Goal: Task Accomplishment & Management: Manage account settings

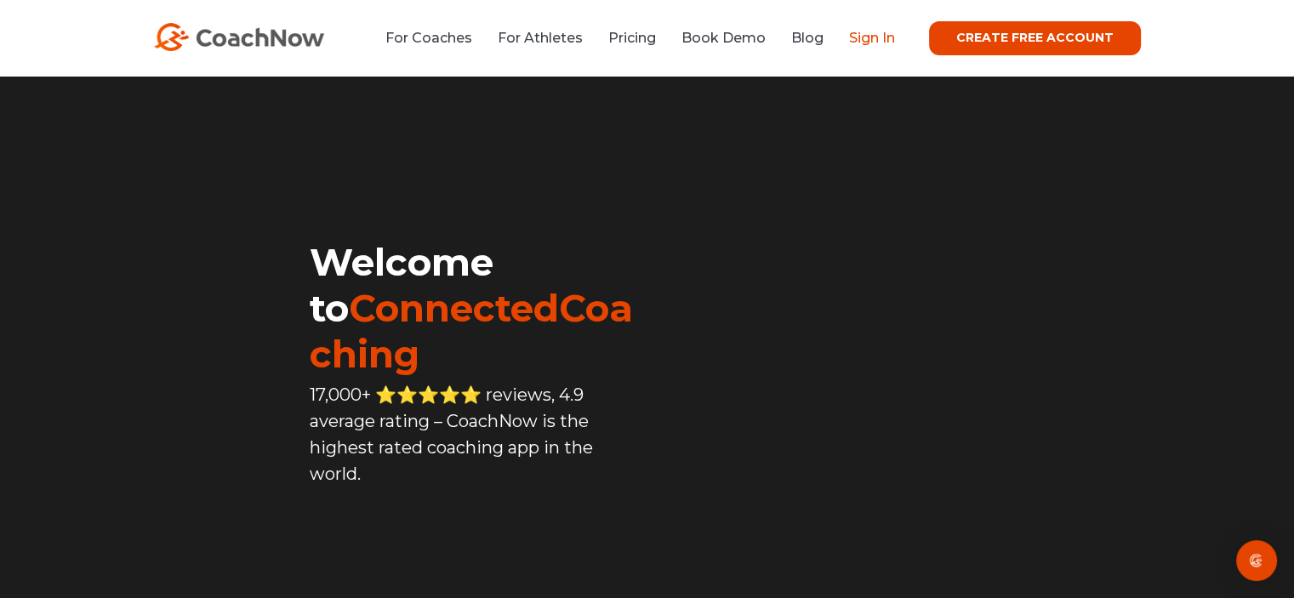
click at [878, 42] on link "Sign In" at bounding box center [872, 38] width 46 height 16
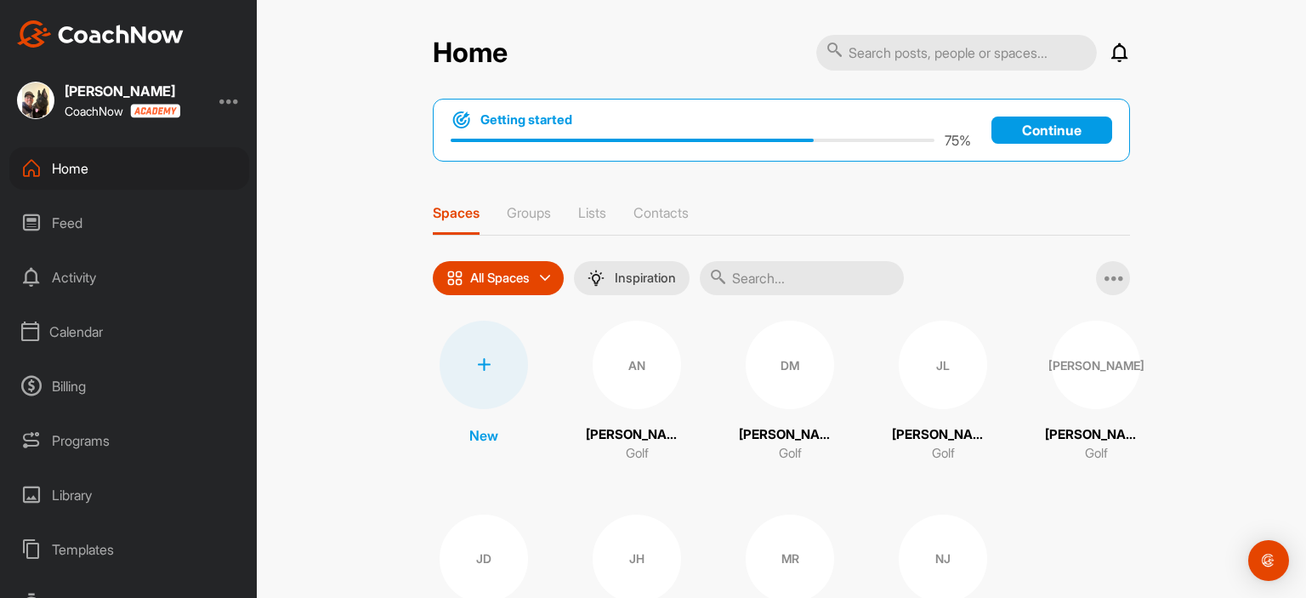
click at [242, 91] on div "Paul Jones CoachNow" at bounding box center [128, 100] width 257 height 37
click at [239, 105] on div at bounding box center [229, 100] width 20 height 20
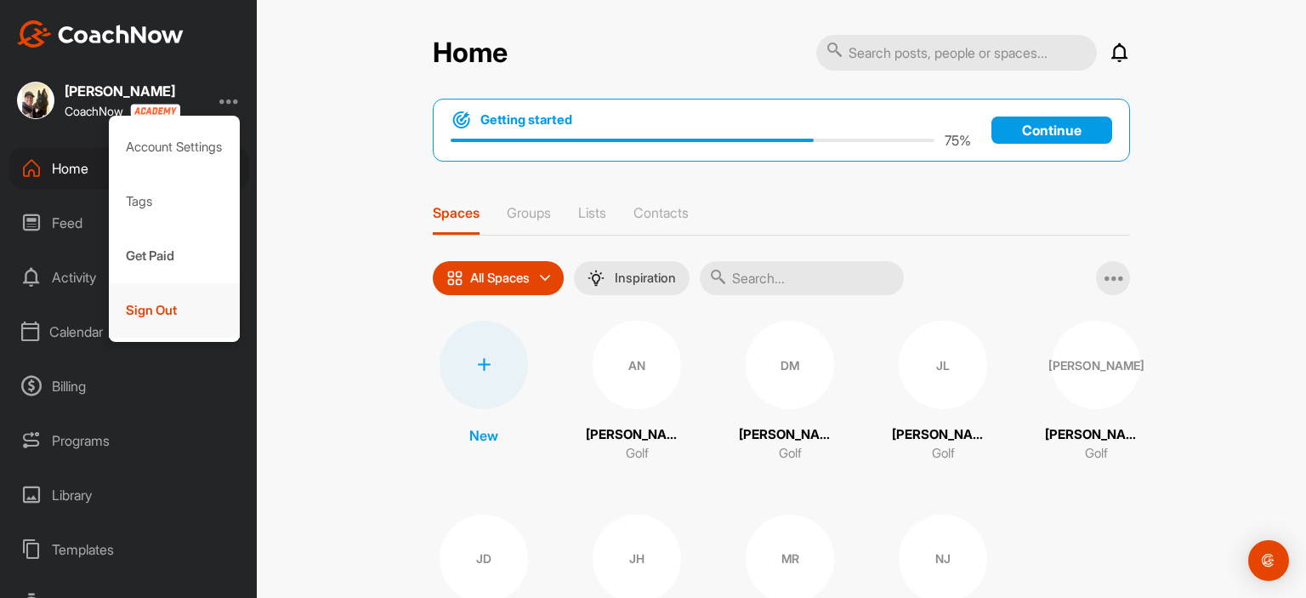
click at [156, 312] on div "Sign Out" at bounding box center [175, 310] width 132 height 54
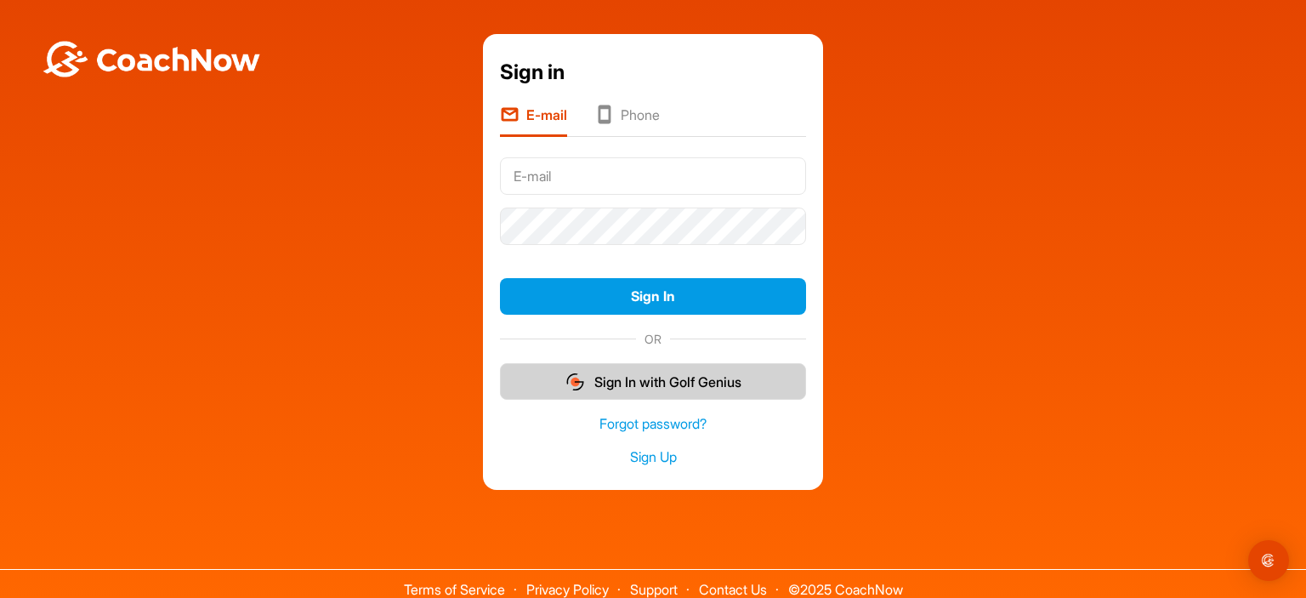
click at [641, 384] on button "Sign In with Golf Genius" at bounding box center [653, 381] width 306 height 37
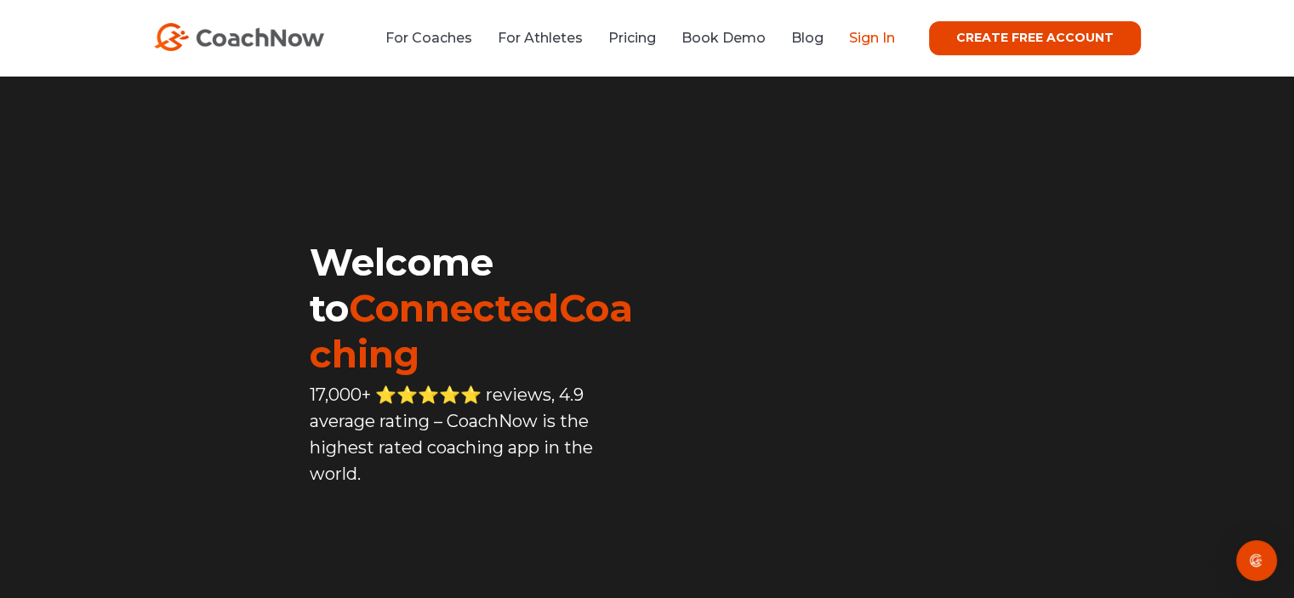
click at [871, 42] on link "Sign In" at bounding box center [872, 38] width 46 height 16
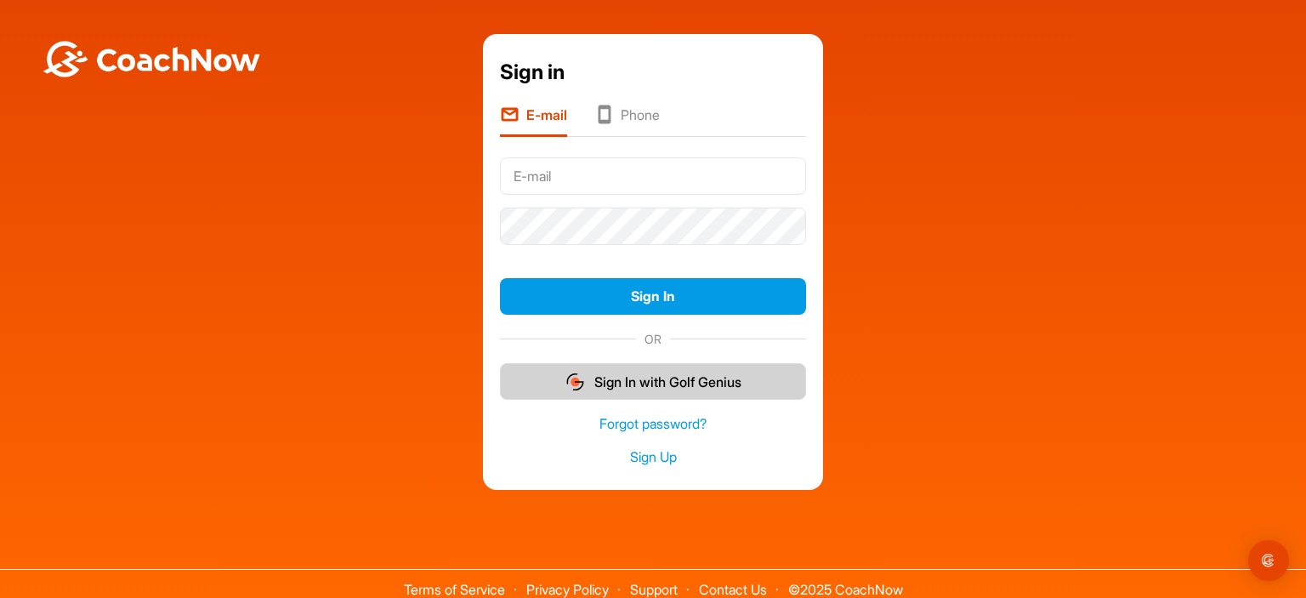
click at [638, 374] on button "Sign In with Golf Genius" at bounding box center [653, 381] width 306 height 37
